Goal: Transaction & Acquisition: Purchase product/service

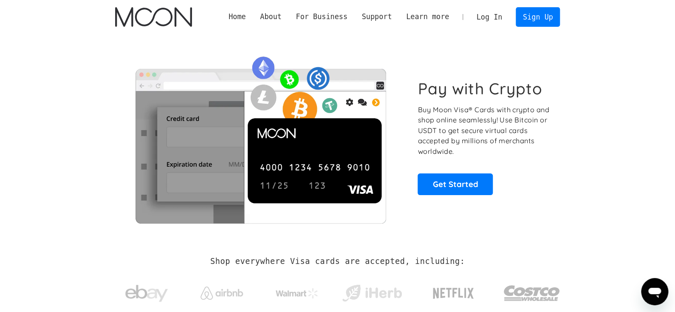
click at [495, 20] on link "Log In" at bounding box center [490, 17] width 40 height 19
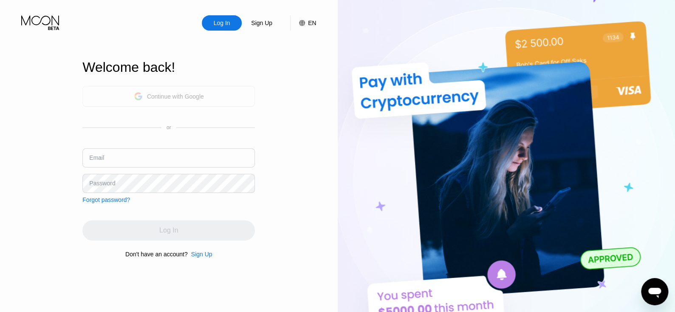
click at [196, 94] on div "Continue with Google" at bounding box center [175, 96] width 57 height 7
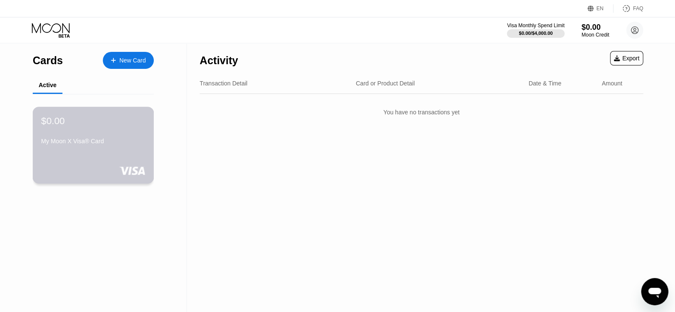
click at [72, 144] on div "My Moon X Visa® Card" at bounding box center [93, 141] width 104 height 7
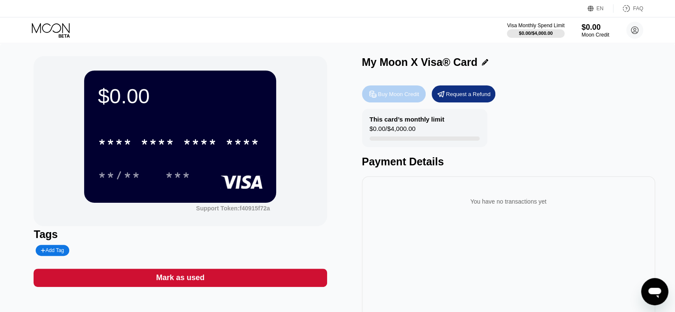
click at [386, 95] on div "Buy Moon Credit" at bounding box center [398, 94] width 41 height 7
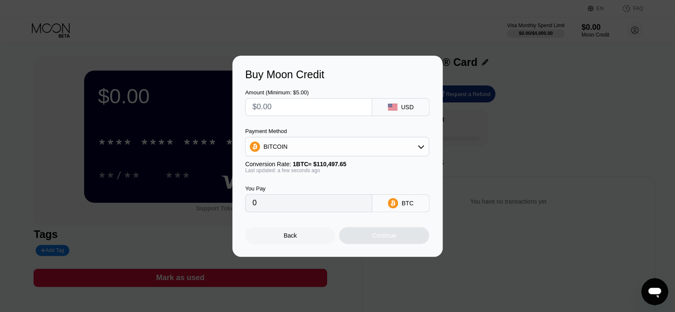
click at [294, 108] on input "text" at bounding box center [308, 107] width 113 height 17
type input "$1"
type input "0.00000905"
type input "$10"
type input "0.00009050"
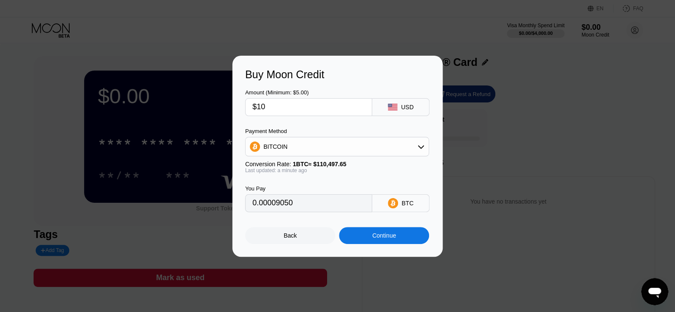
type input "$10"
click at [391, 239] on div "Continue" at bounding box center [384, 235] width 24 height 7
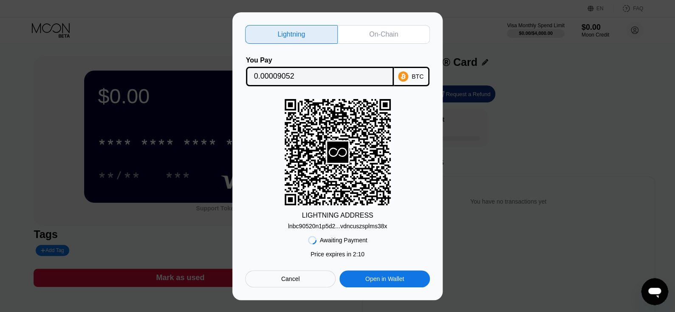
click at [414, 75] on div "BTC" at bounding box center [418, 76] width 12 height 7
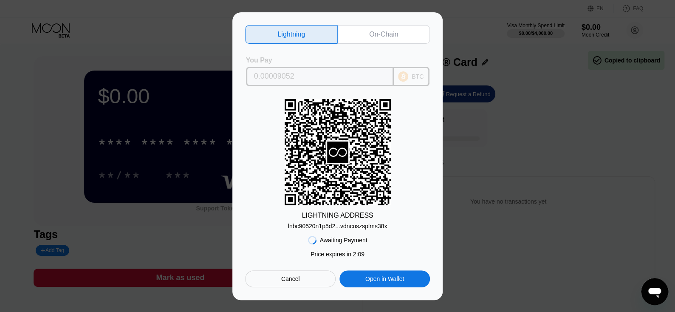
click at [414, 75] on div "BTC" at bounding box center [418, 76] width 12 height 7
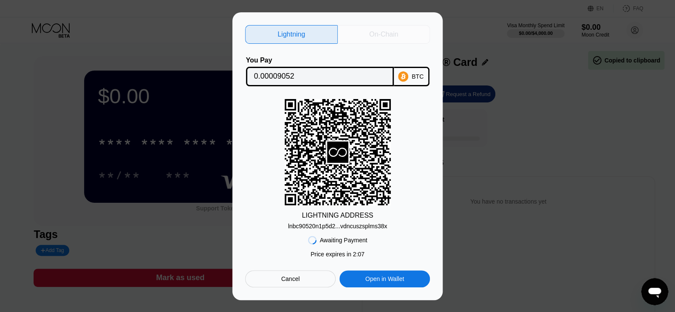
click at [373, 35] on div "On-Chain" at bounding box center [383, 34] width 29 height 8
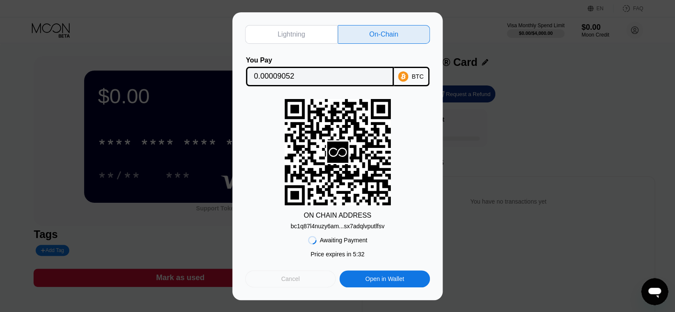
click at [269, 282] on div "Cancel" at bounding box center [290, 278] width 91 height 17
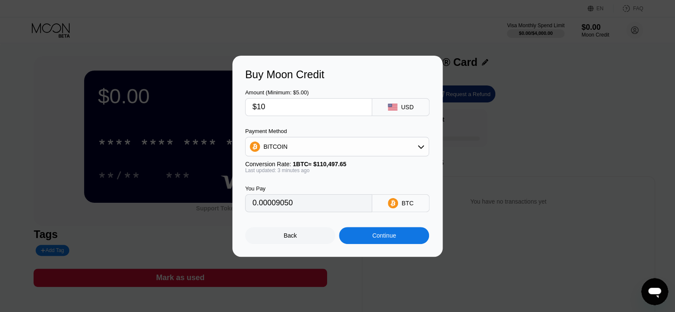
type input "0.00009054"
click at [301, 244] on div "Back" at bounding box center [290, 235] width 90 height 17
